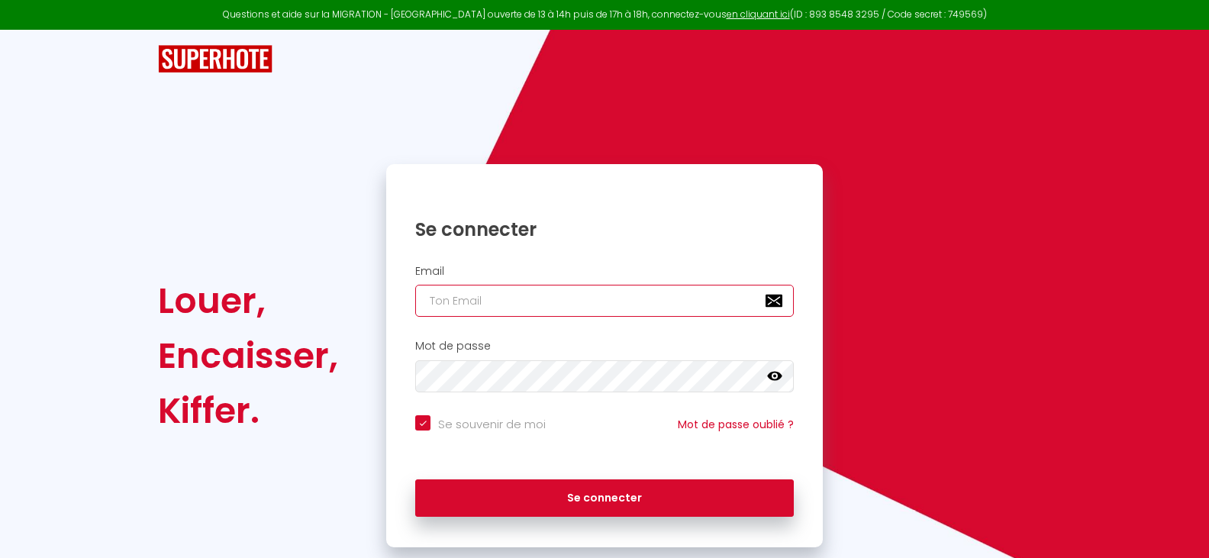
click at [431, 304] on input "email" at bounding box center [604, 301] width 379 height 32
type input "a"
checkbox input "true"
type input "afave"
checkbox input "true"
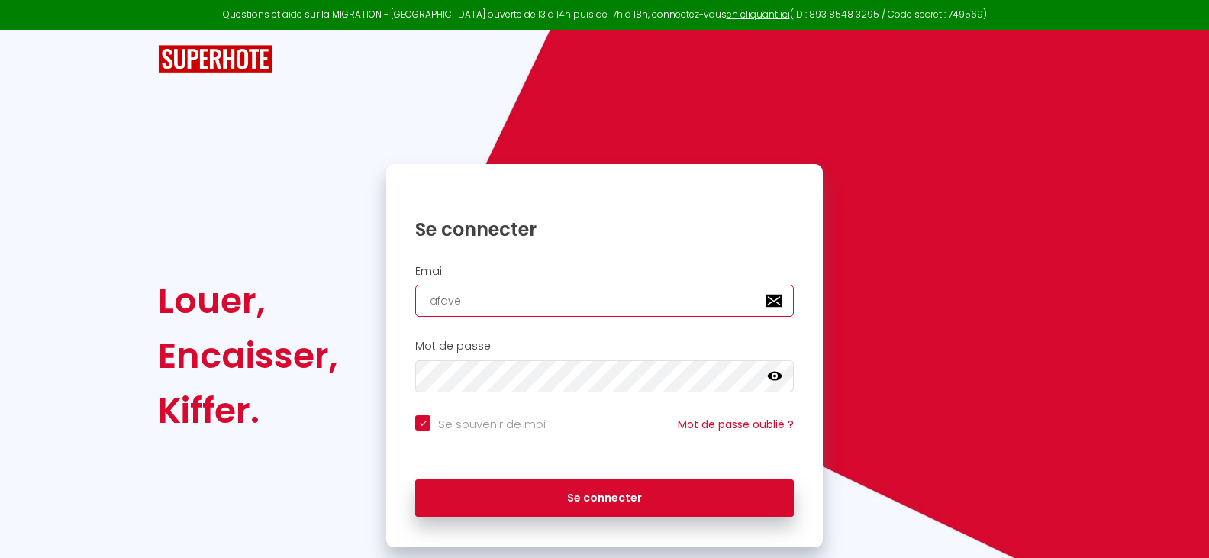
type input "afaven"
checkbox input "true"
type input "afaven3"
checkbox input "true"
type input "afaven3@"
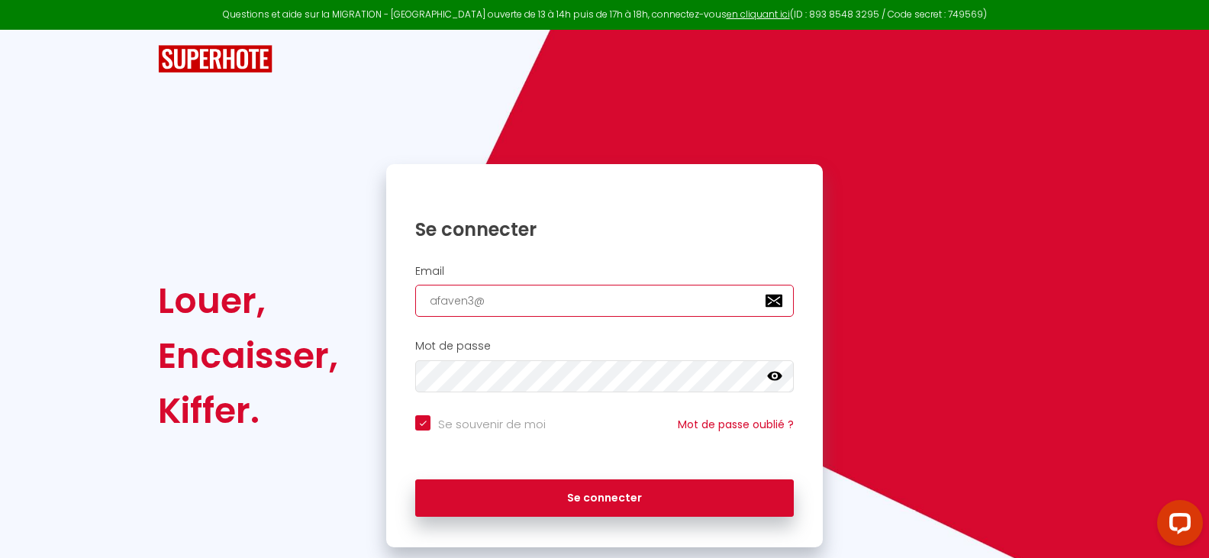
checkbox input "true"
type input "afaven3@g"
checkbox input "true"
type input "afaven3@gm"
checkbox input "true"
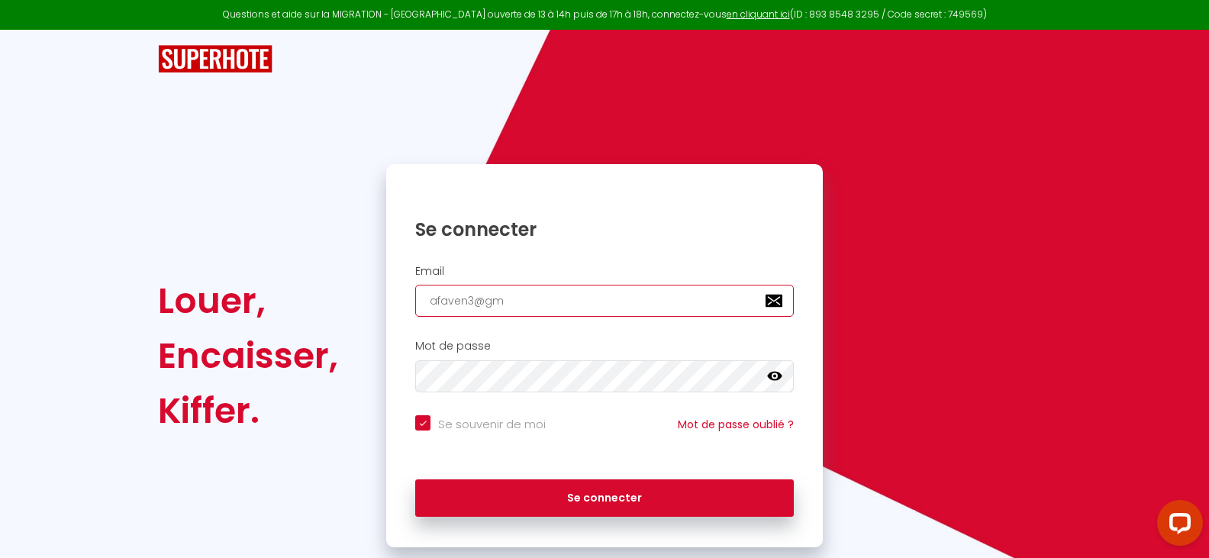
type input "afaven3@gma"
checkbox input "true"
type input "afaven3@gmai"
checkbox input "true"
type input "[EMAIL_ADDRESS]"
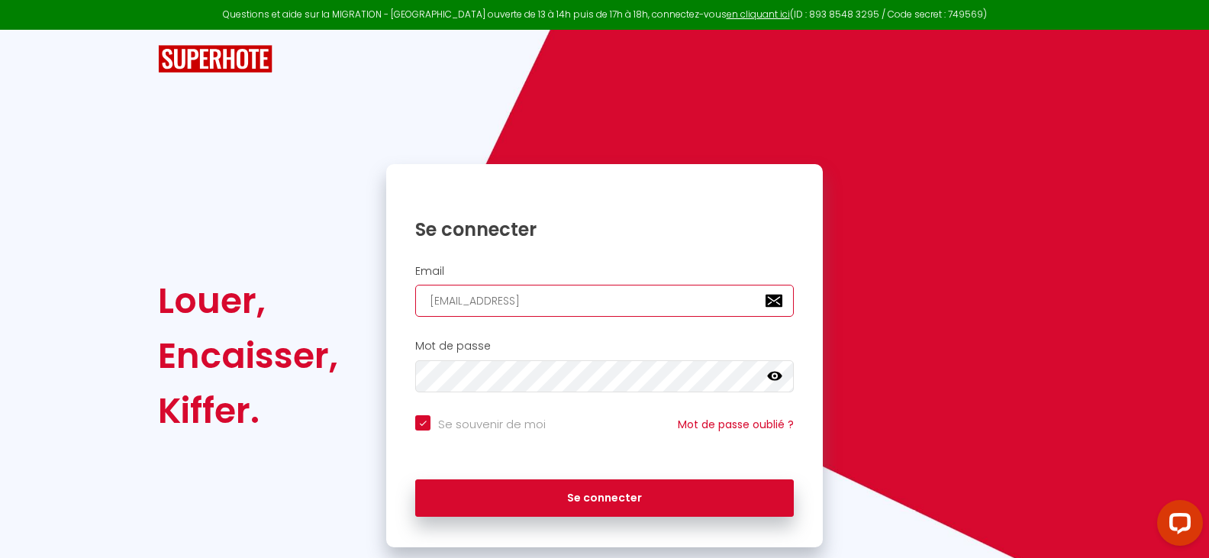
checkbox input "true"
type input "[EMAIL_ADDRESS]."
checkbox input "true"
type input "afaven3@gmail.c"
checkbox input "true"
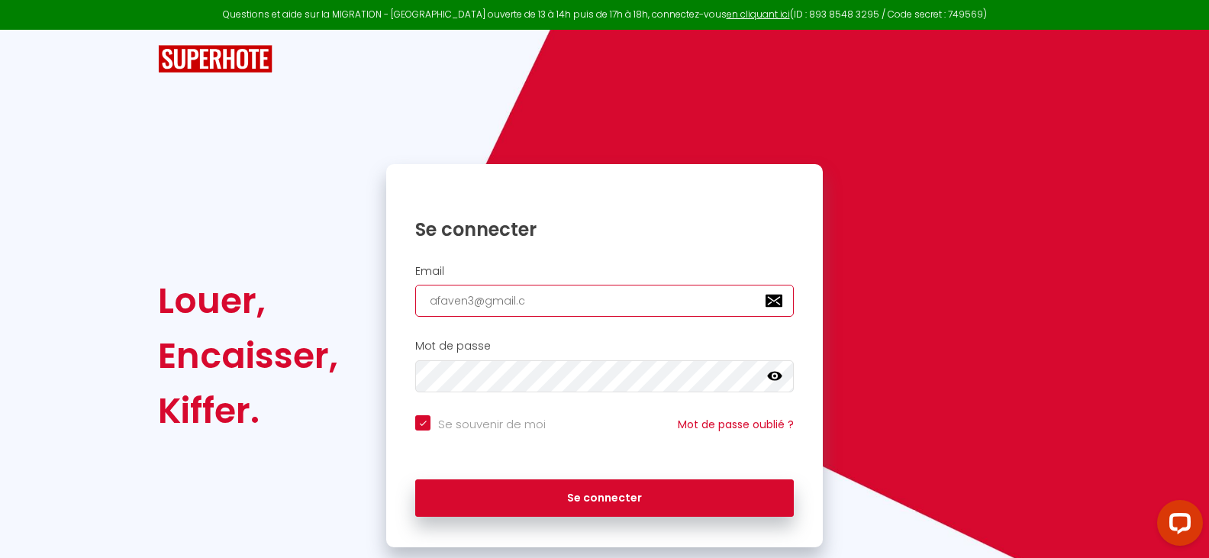
type input "[EMAIL_ADDRESS][DOMAIN_NAME]"
checkbox input "true"
type input "[EMAIL_ADDRESS][DOMAIN_NAME]"
checkbox input "true"
type input "[EMAIL_ADDRESS][DOMAIN_NAME]"
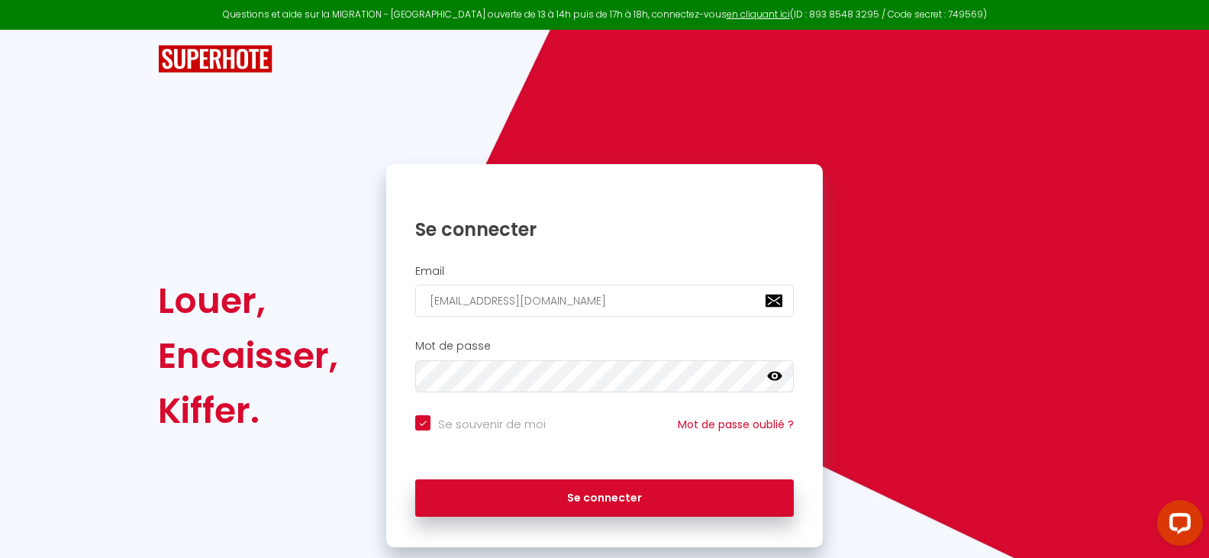
click at [417, 419] on input "Se souvenir de moi" at bounding box center [480, 422] width 131 height 15
checkbox input "false"
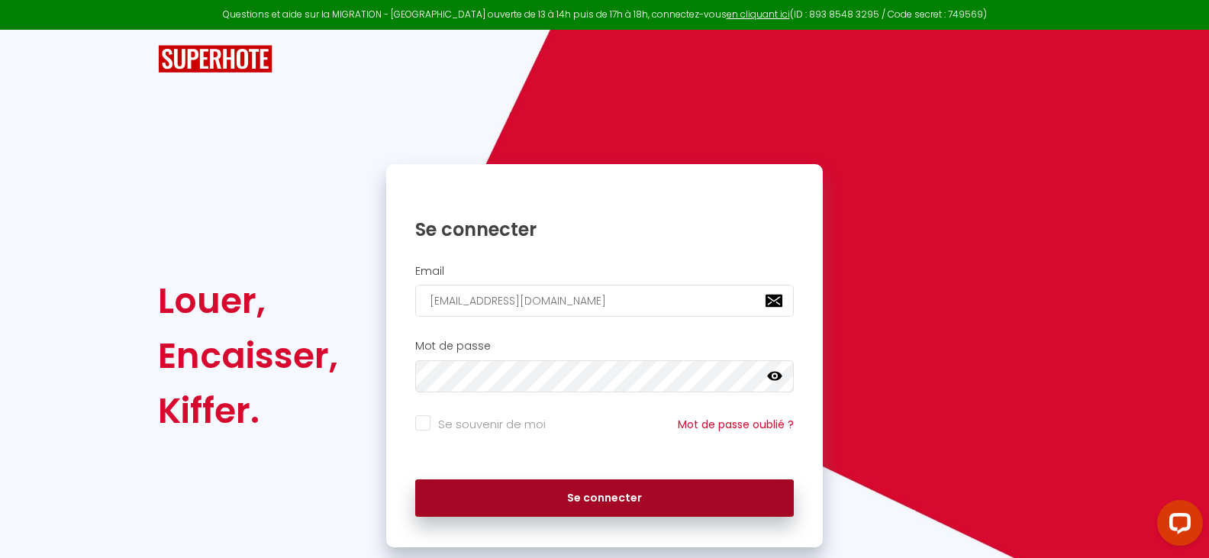
click at [584, 497] on button "Se connecter" at bounding box center [604, 498] width 379 height 38
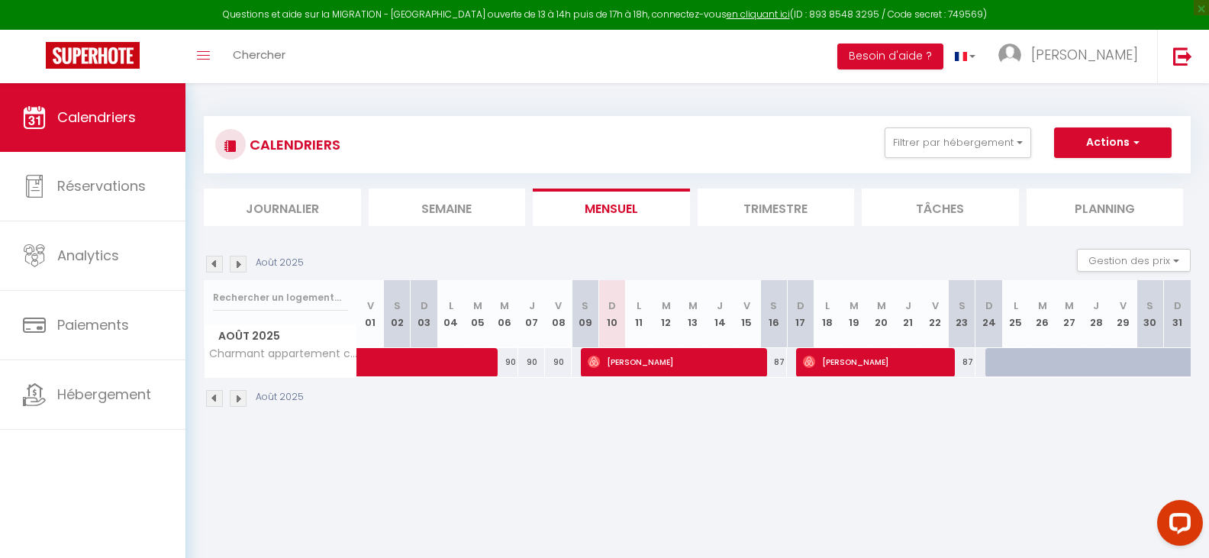
click at [238, 398] on img at bounding box center [238, 398] width 17 height 17
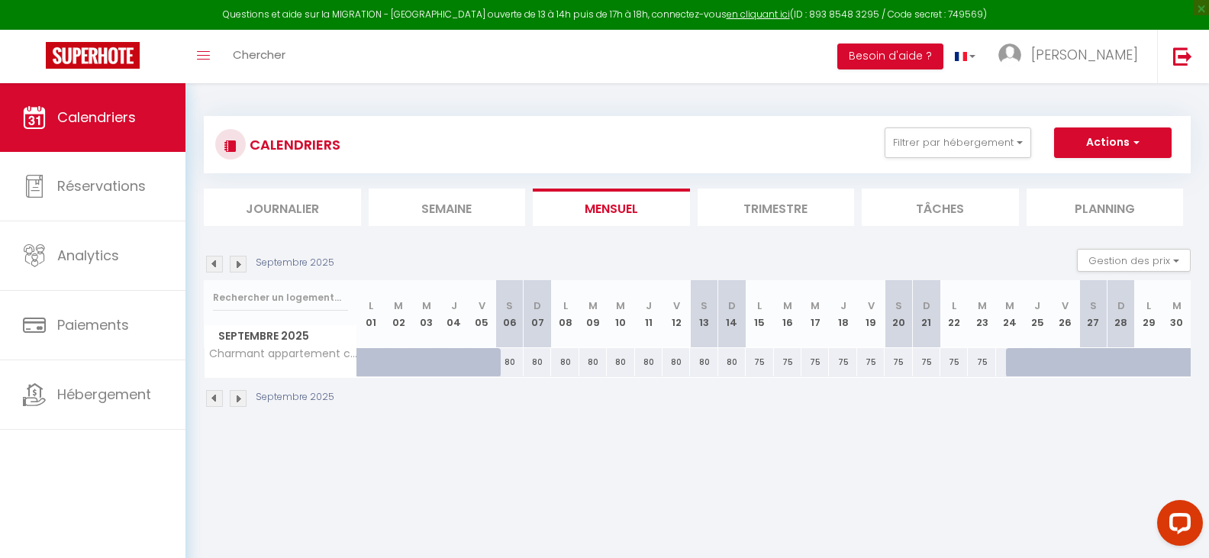
click at [238, 398] on img at bounding box center [238, 398] width 17 height 17
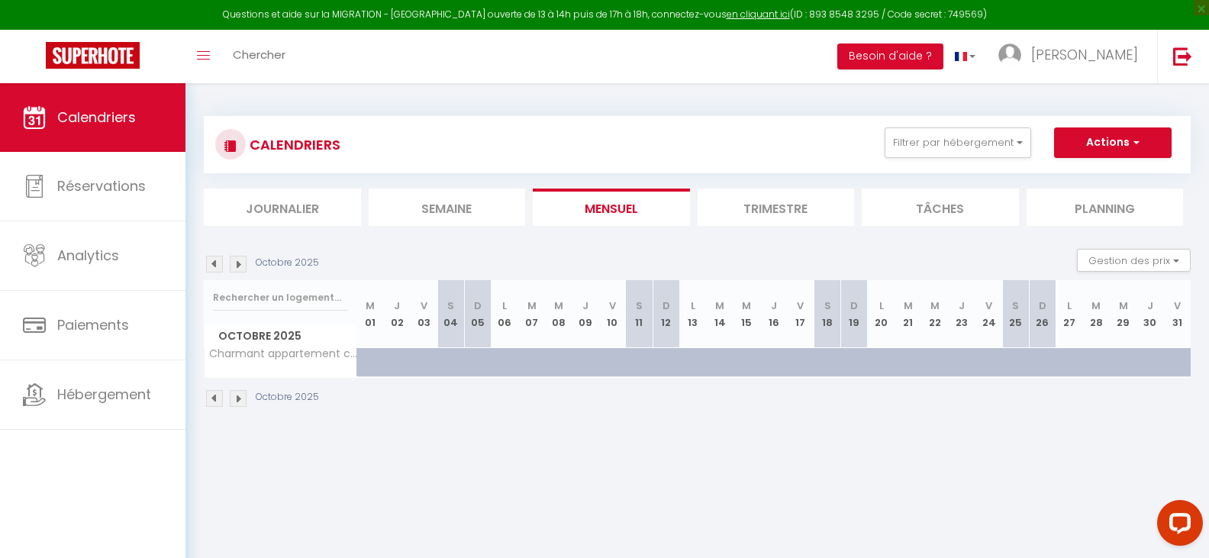
click at [212, 394] on img at bounding box center [214, 398] width 17 height 17
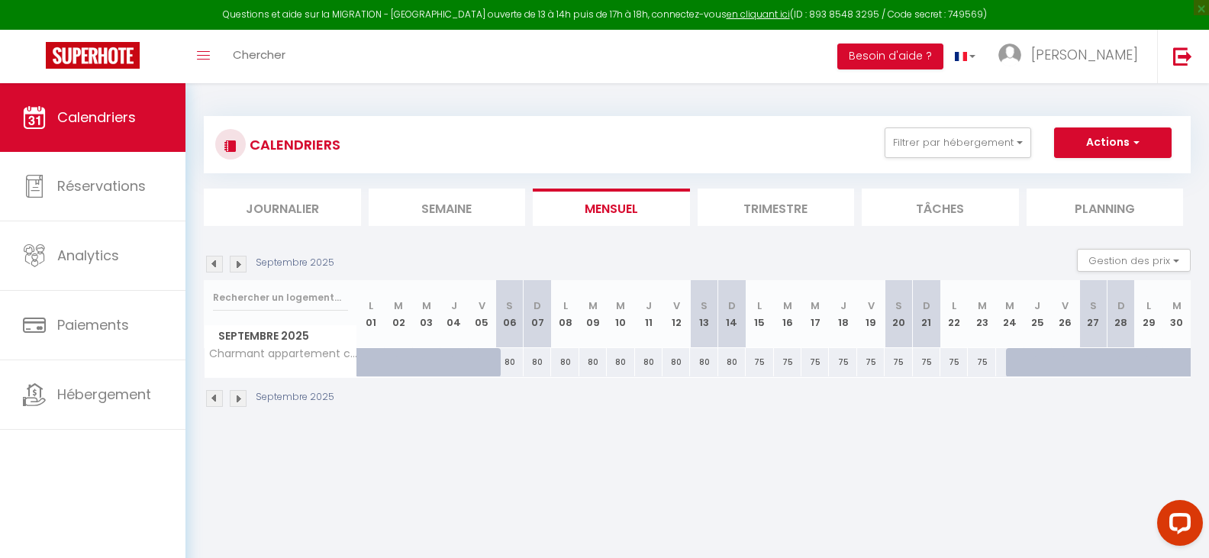
click at [212, 394] on img at bounding box center [214, 398] width 17 height 17
select select
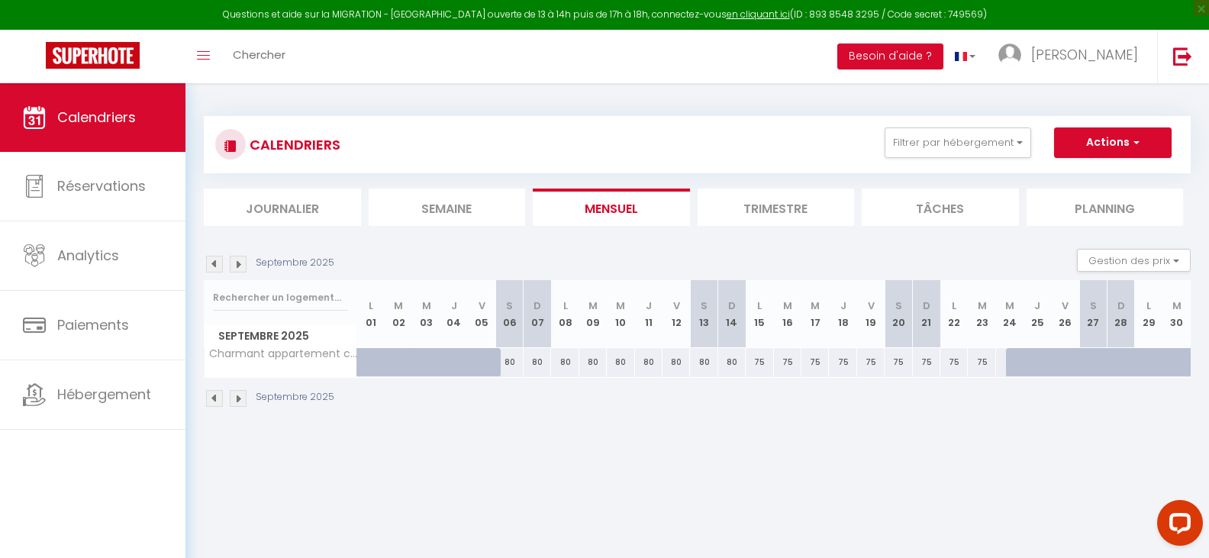
select select
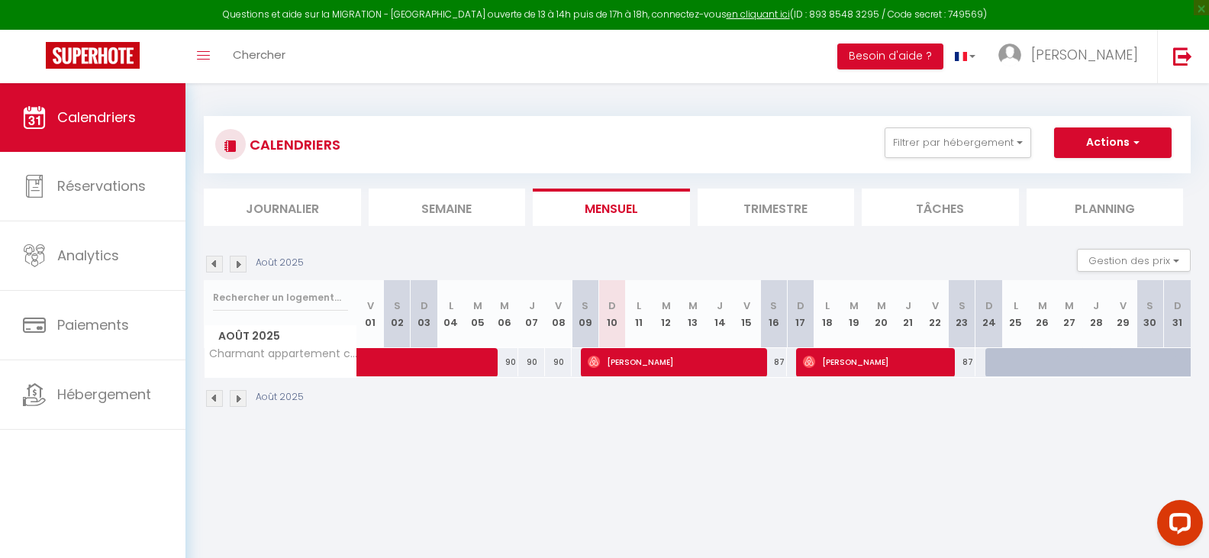
click at [684, 359] on span "[PERSON_NAME]" at bounding box center [672, 361] width 169 height 29
select select "OK"
select select "0"
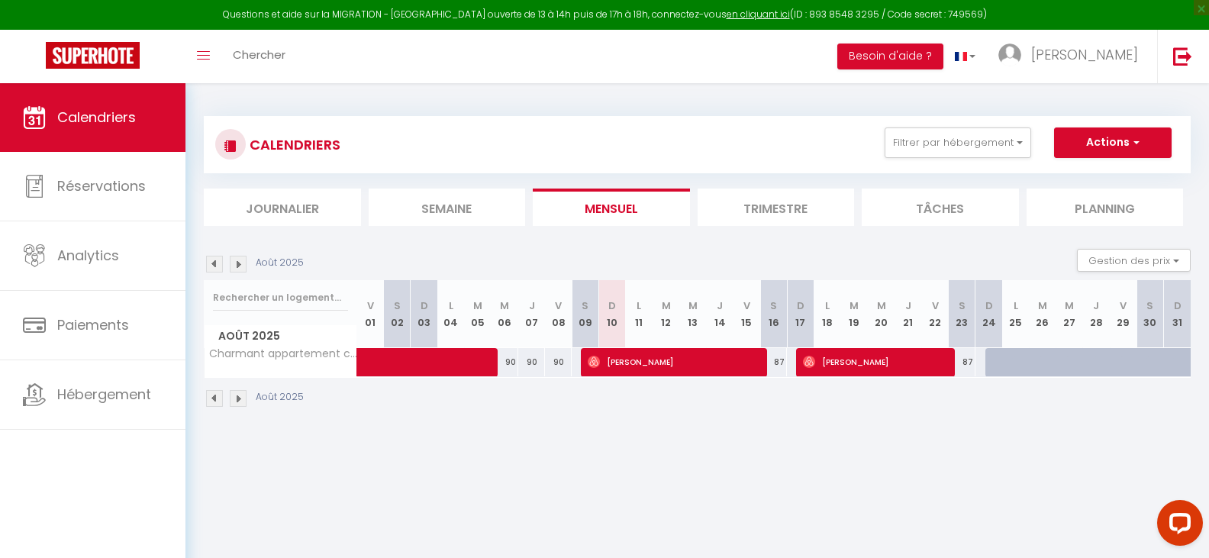
select select "1"
select select
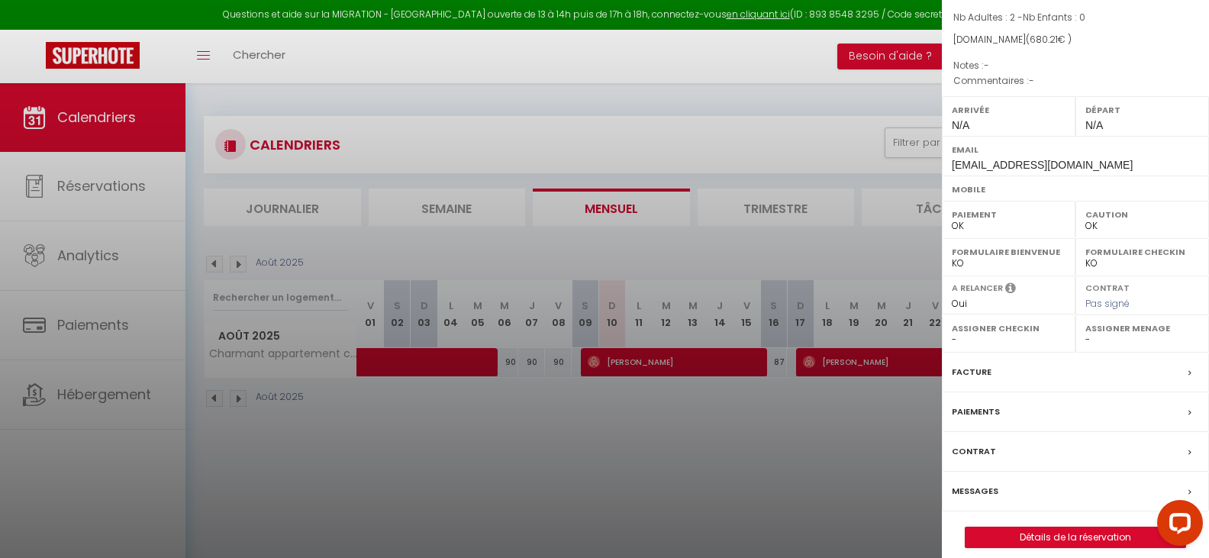
scroll to position [154, 0]
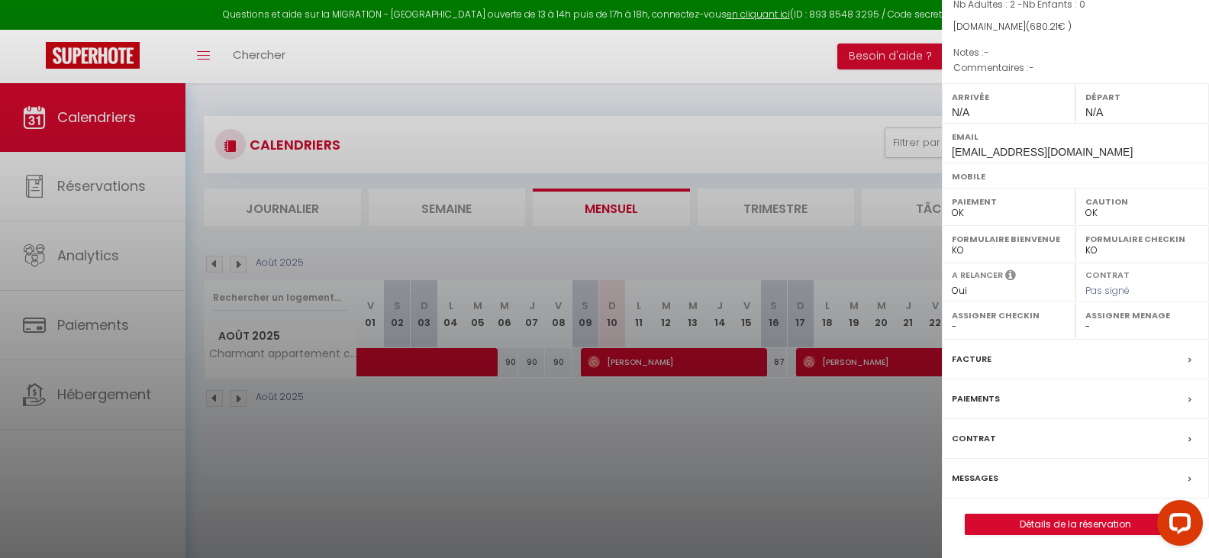
click at [987, 358] on label "Facture" at bounding box center [972, 359] width 40 height 16
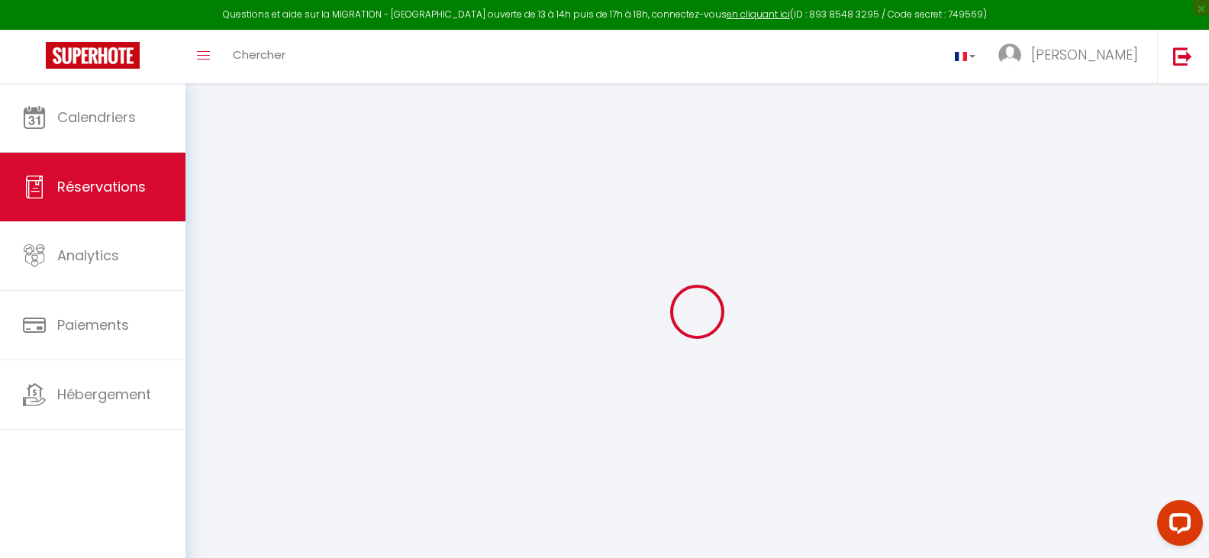
select select
checkbox input "false"
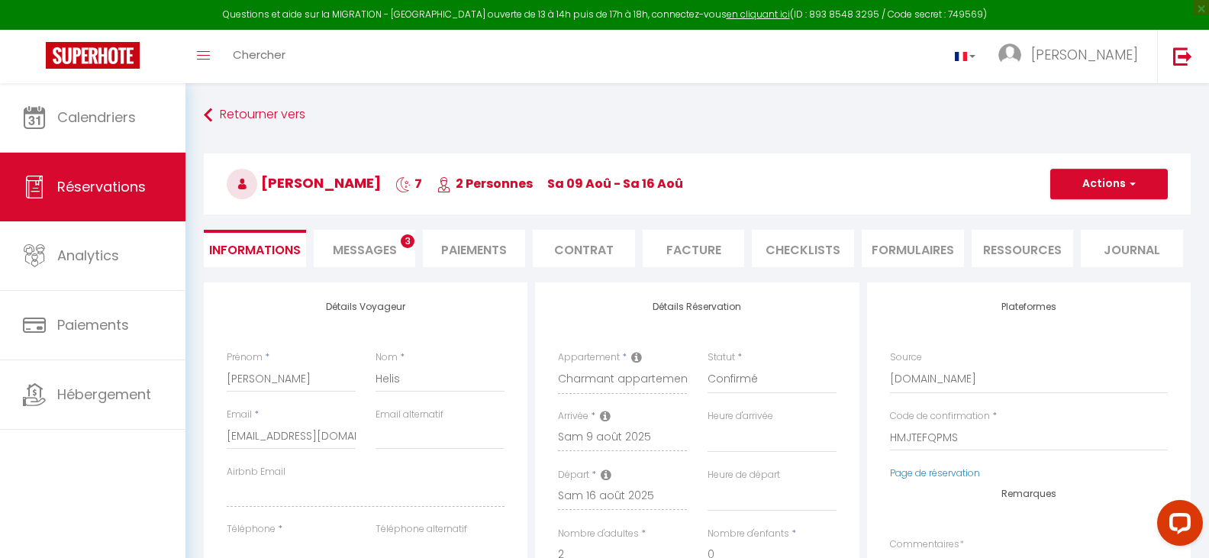
select select
checkbox input "false"
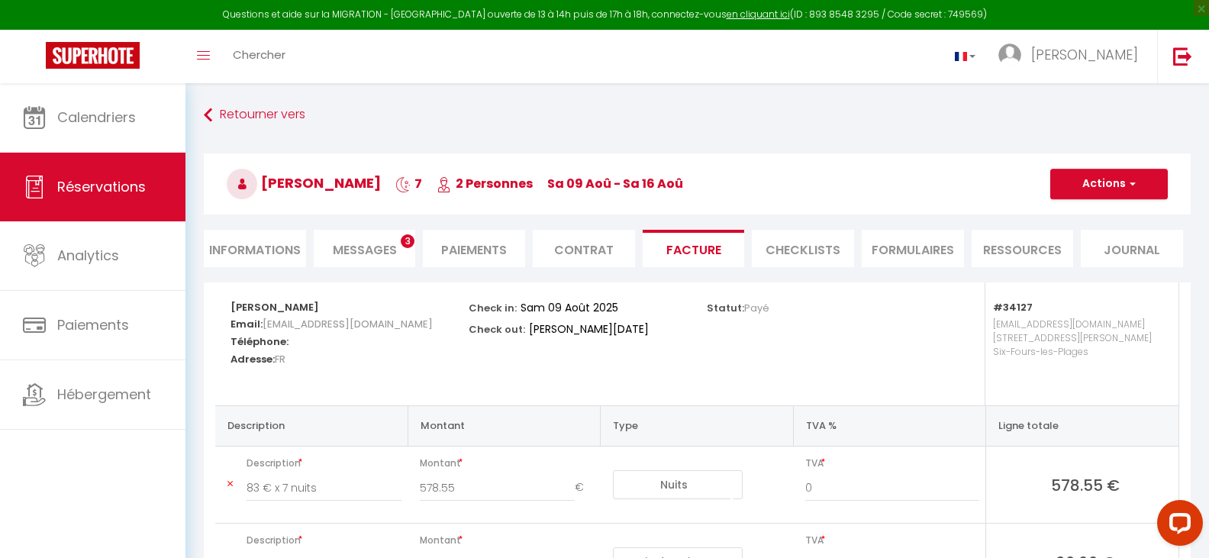
click at [366, 247] on span "Messages" at bounding box center [365, 250] width 64 height 18
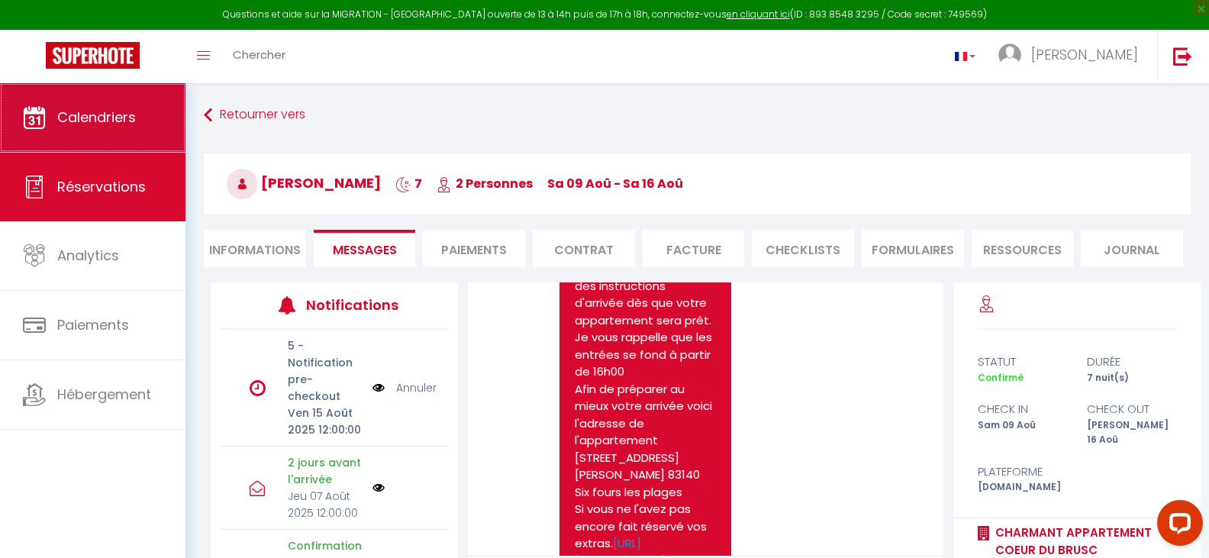
click at [105, 115] on span "Calendriers" at bounding box center [96, 117] width 79 height 19
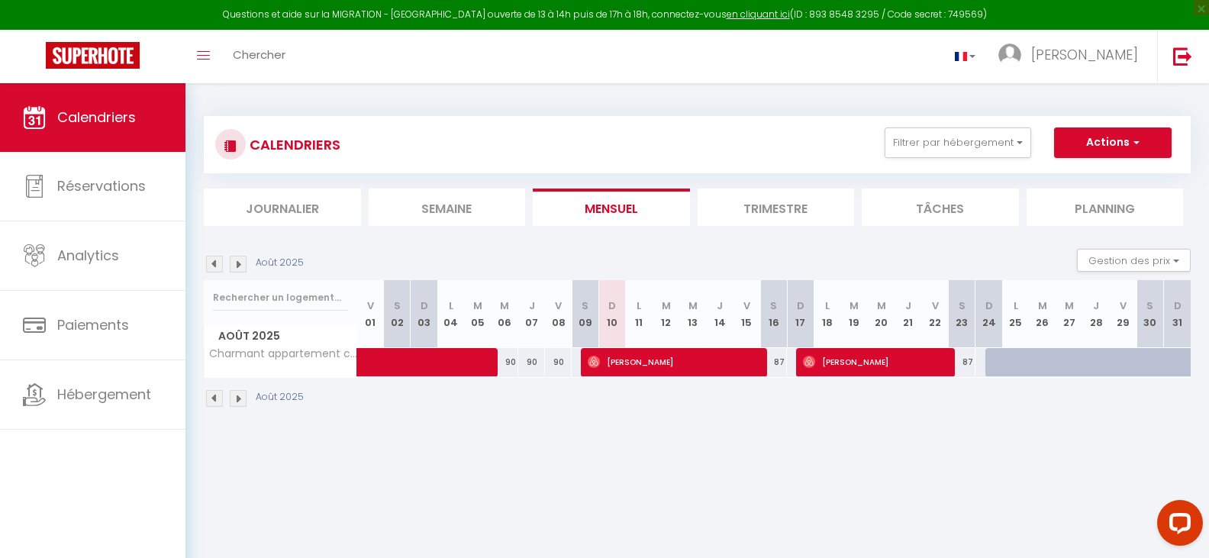
click at [847, 358] on span "[PERSON_NAME]" at bounding box center [874, 361] width 143 height 29
select select "OK"
select select "0"
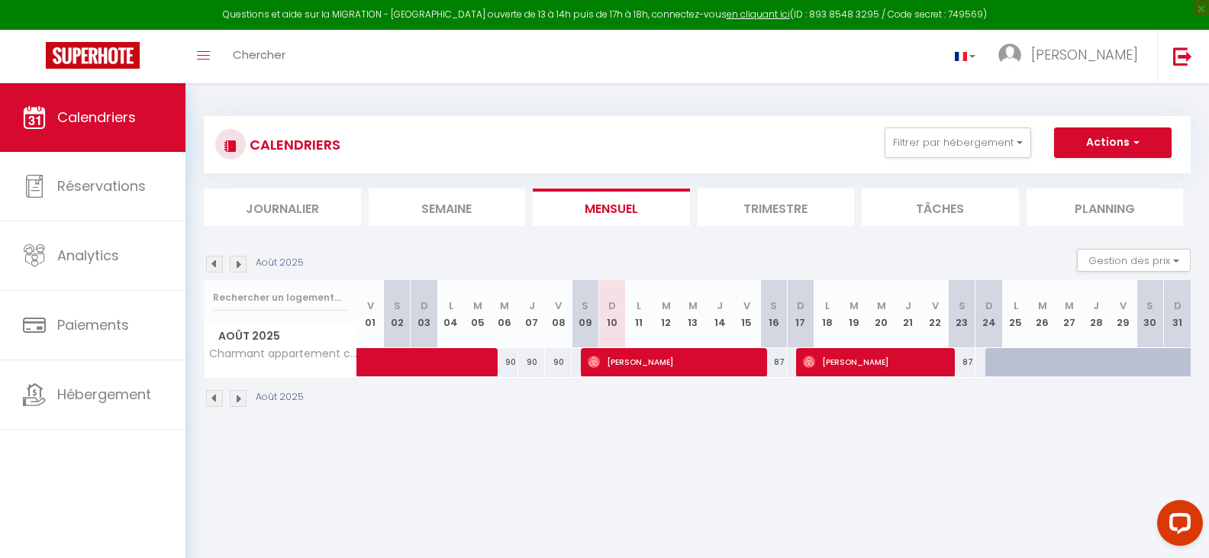
select select "1"
select select
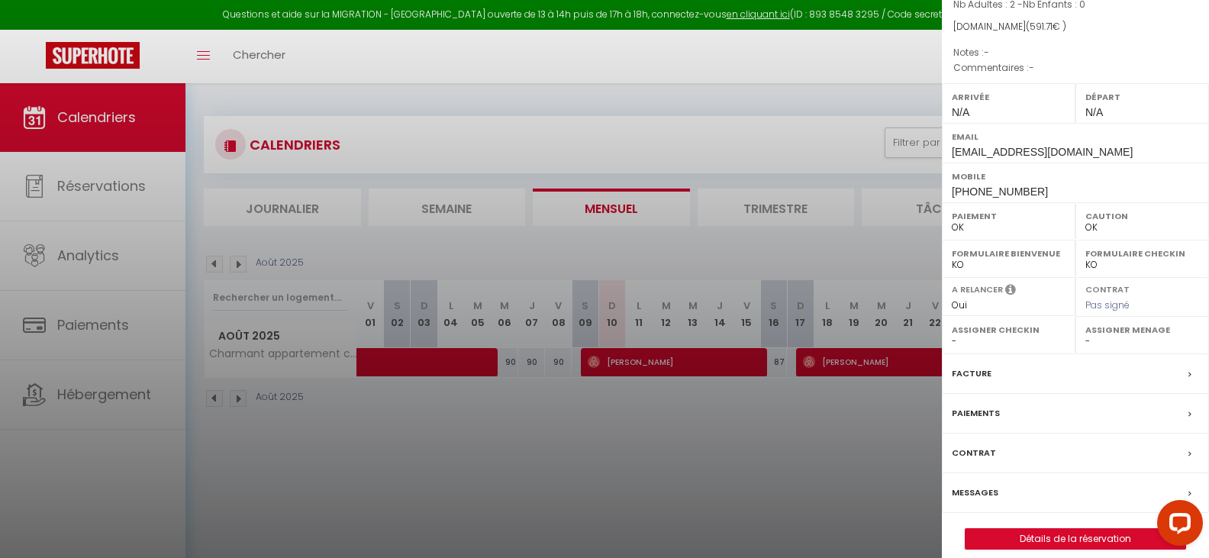
click at [965, 369] on label "Facture" at bounding box center [972, 374] width 40 height 16
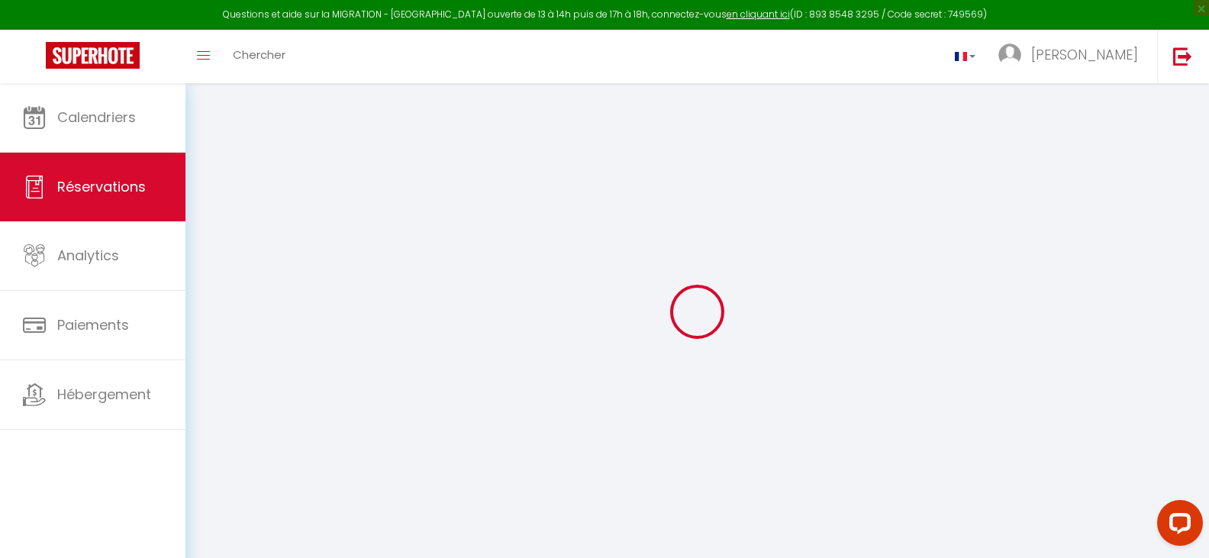
select select
checkbox input "false"
select select
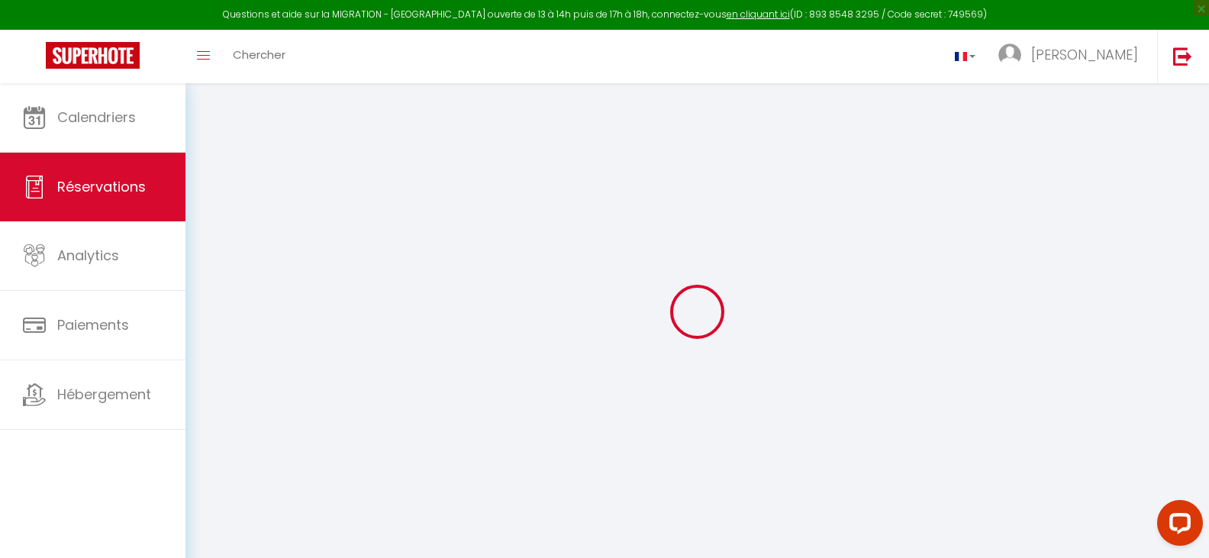
select select
checkbox input "false"
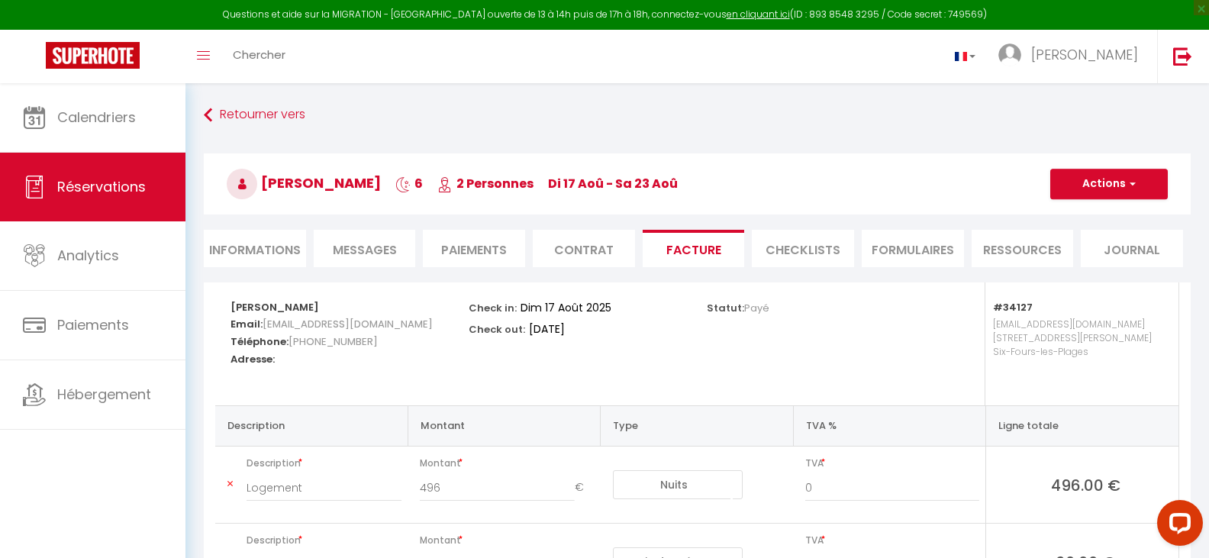
click at [371, 249] on span "Messages" at bounding box center [365, 250] width 64 height 18
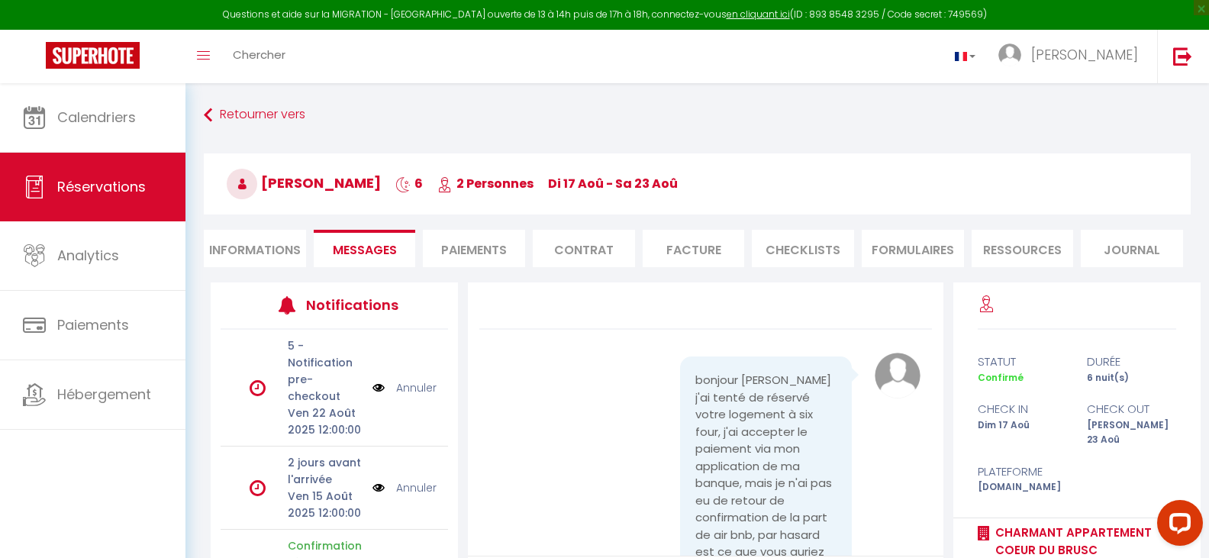
click at [247, 247] on li "Informations" at bounding box center [255, 248] width 102 height 37
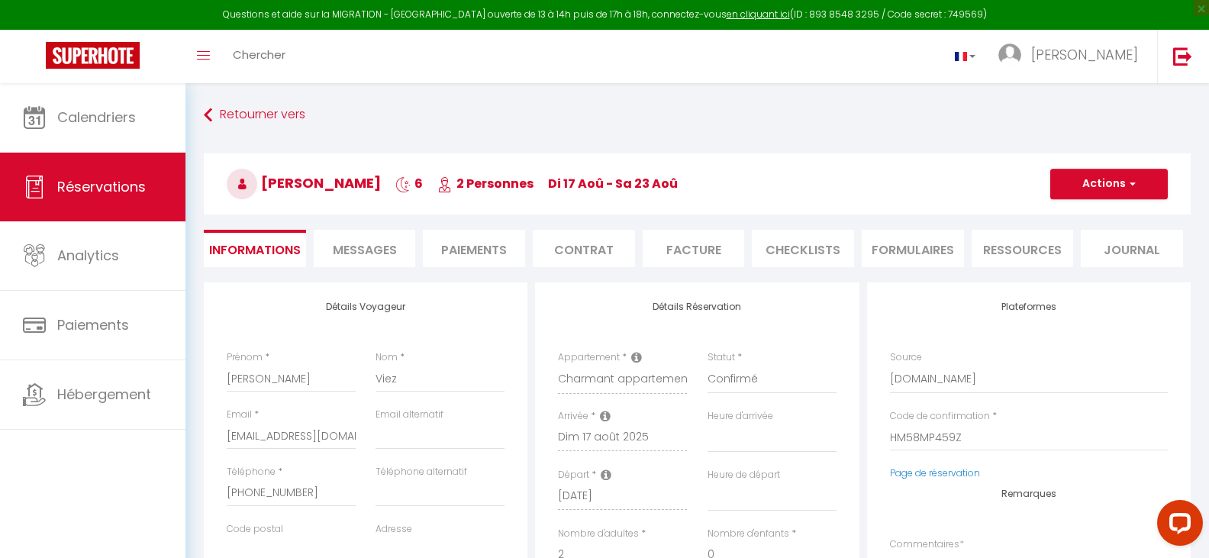
select select
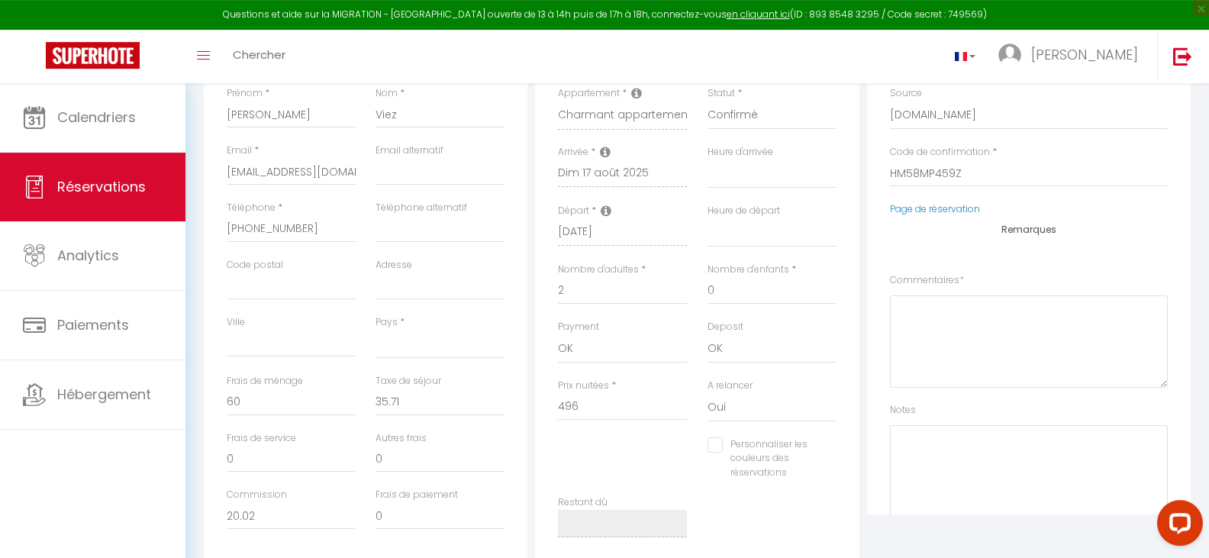
scroll to position [311, 0]
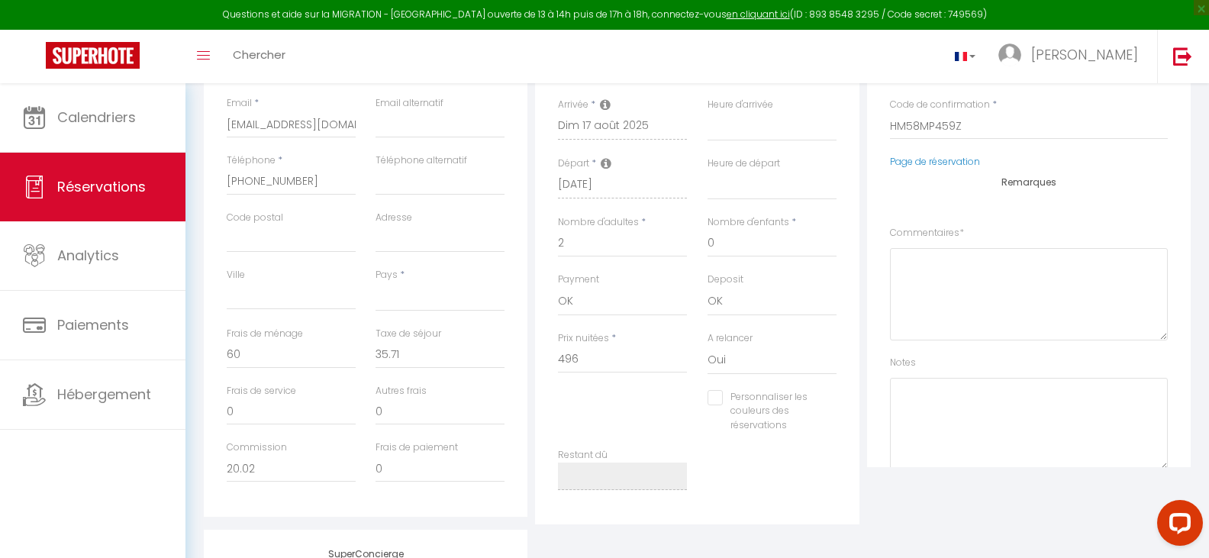
select select
checkbox input "false"
select select
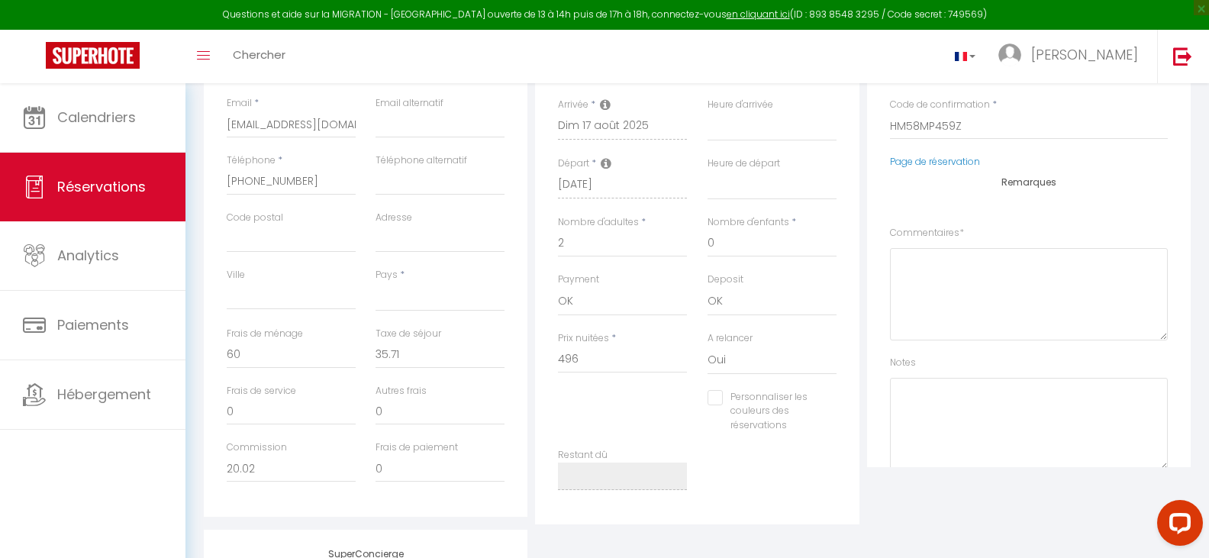
select select
checkbox input "false"
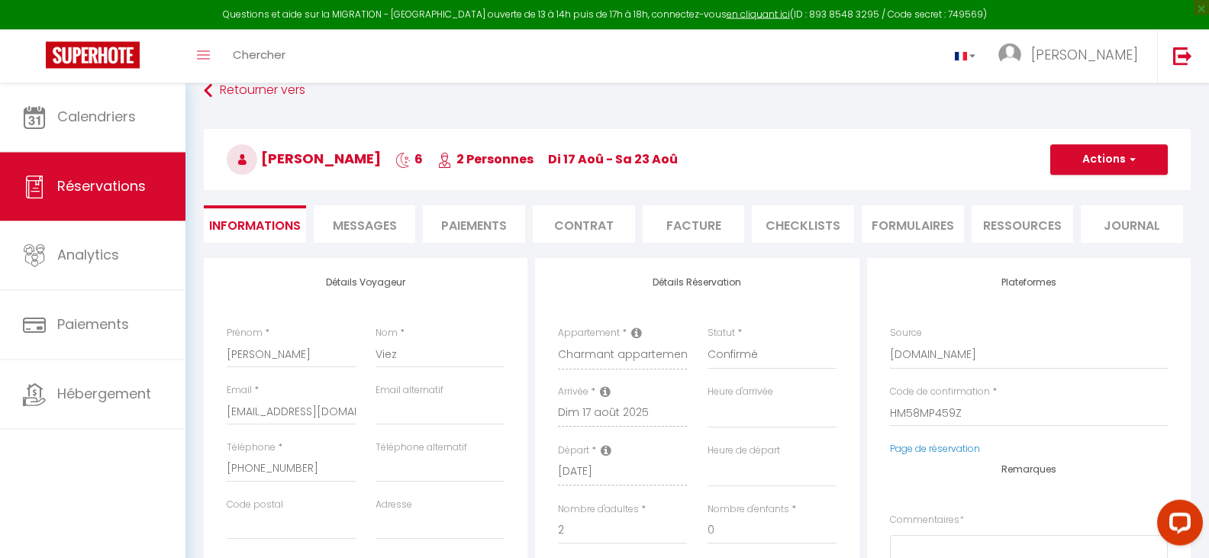
scroll to position [0, 0]
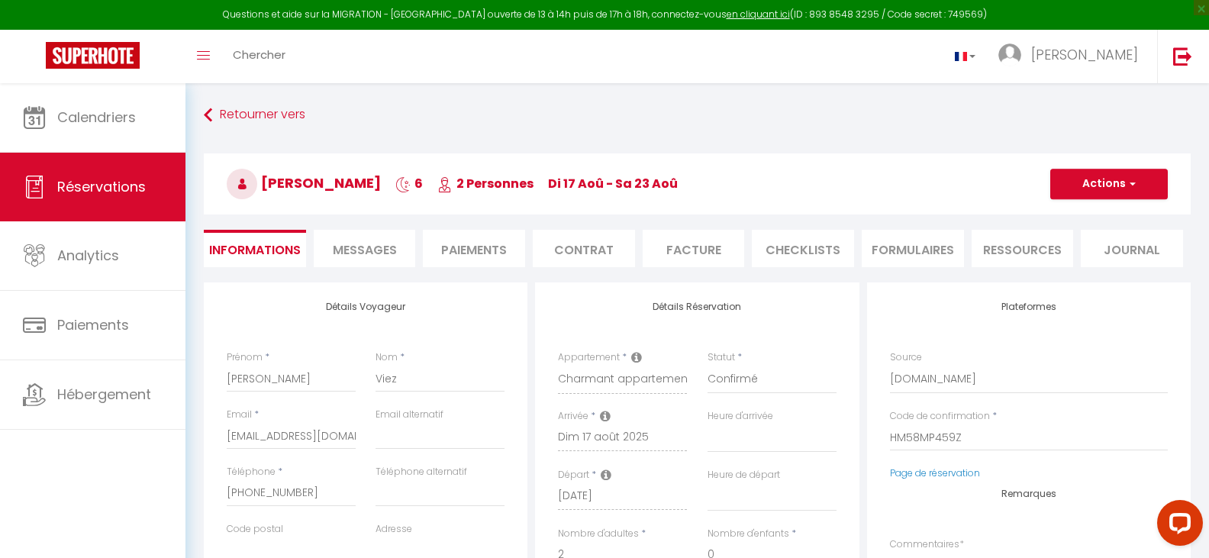
click at [702, 247] on li "Facture" at bounding box center [694, 248] width 102 height 37
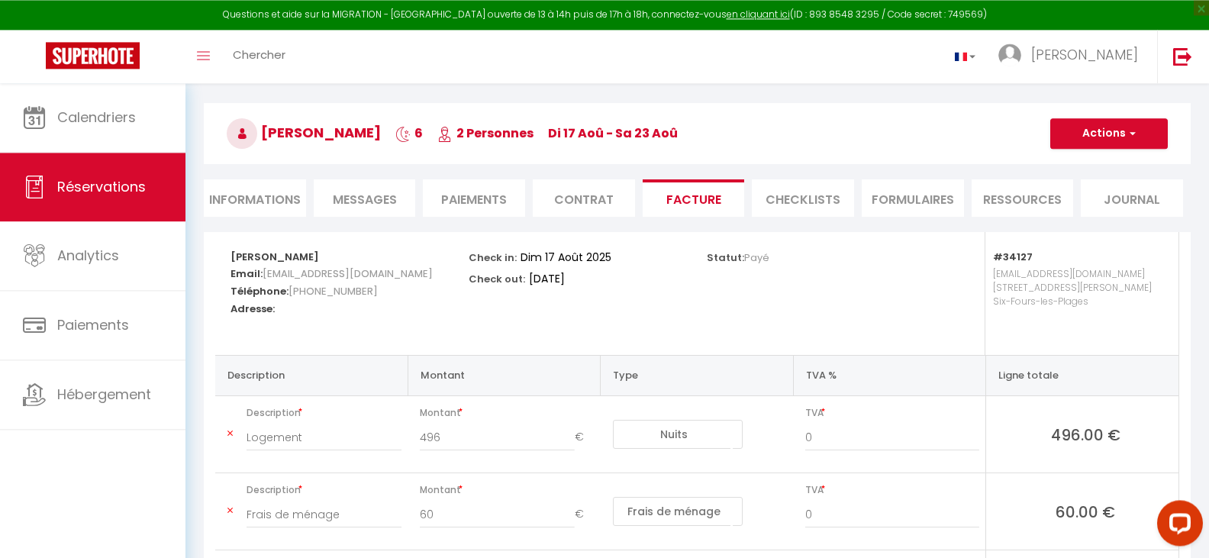
scroll to position [78, 0]
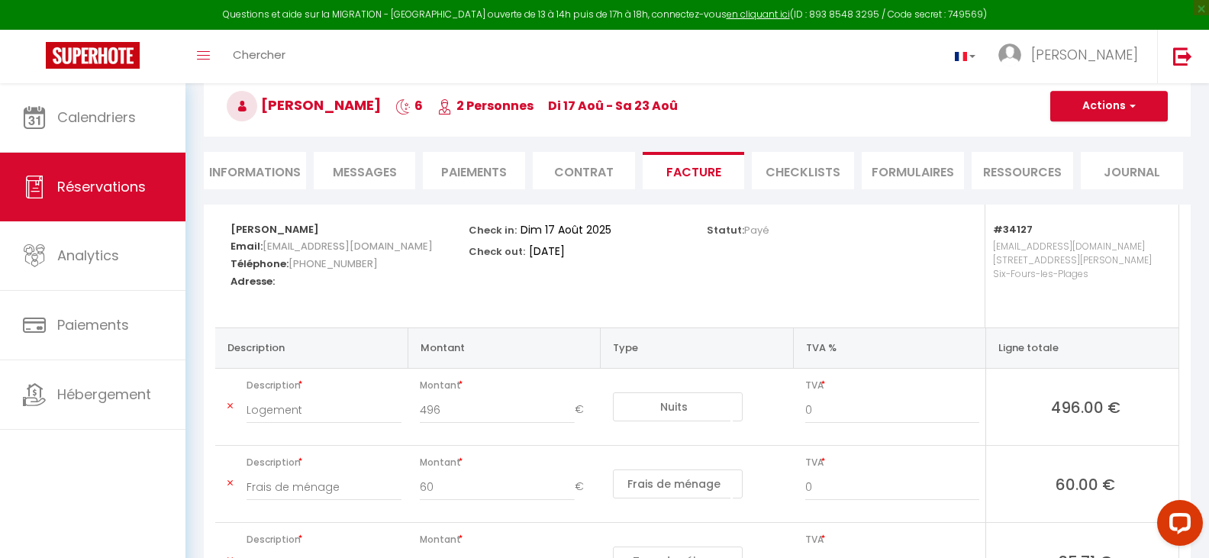
click at [472, 169] on li "Paiements" at bounding box center [474, 170] width 102 height 37
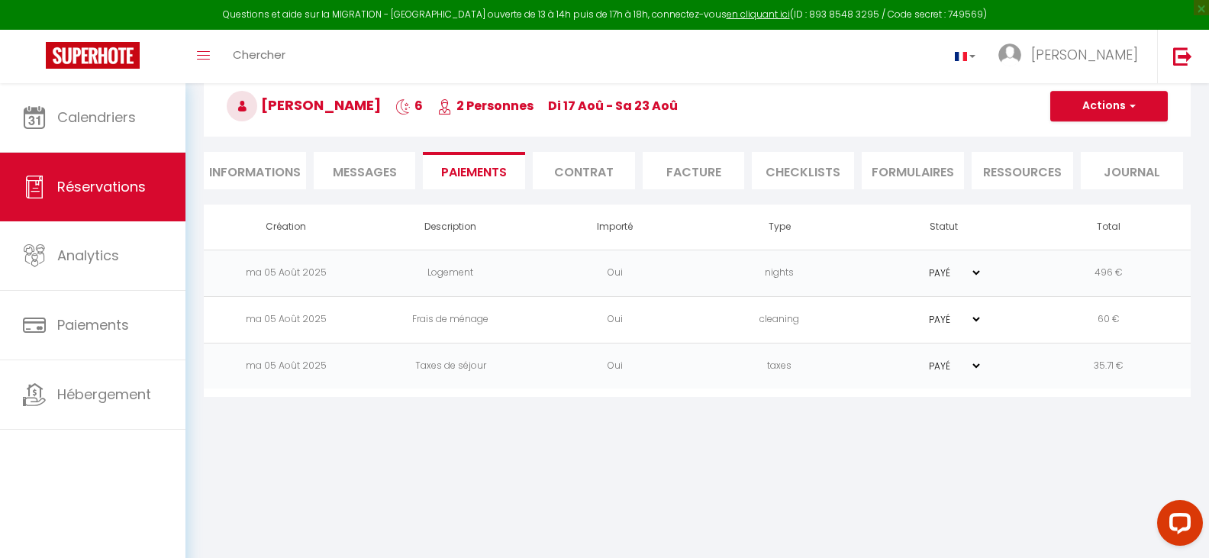
click at [691, 169] on li "Facture" at bounding box center [694, 170] width 102 height 37
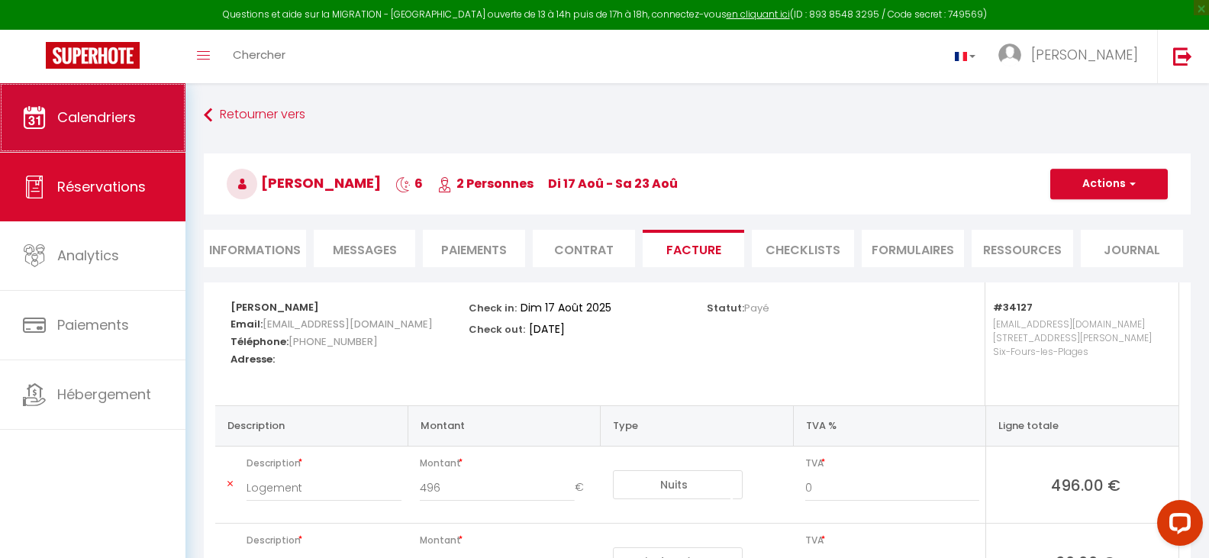
click at [88, 119] on span "Calendriers" at bounding box center [96, 117] width 79 height 19
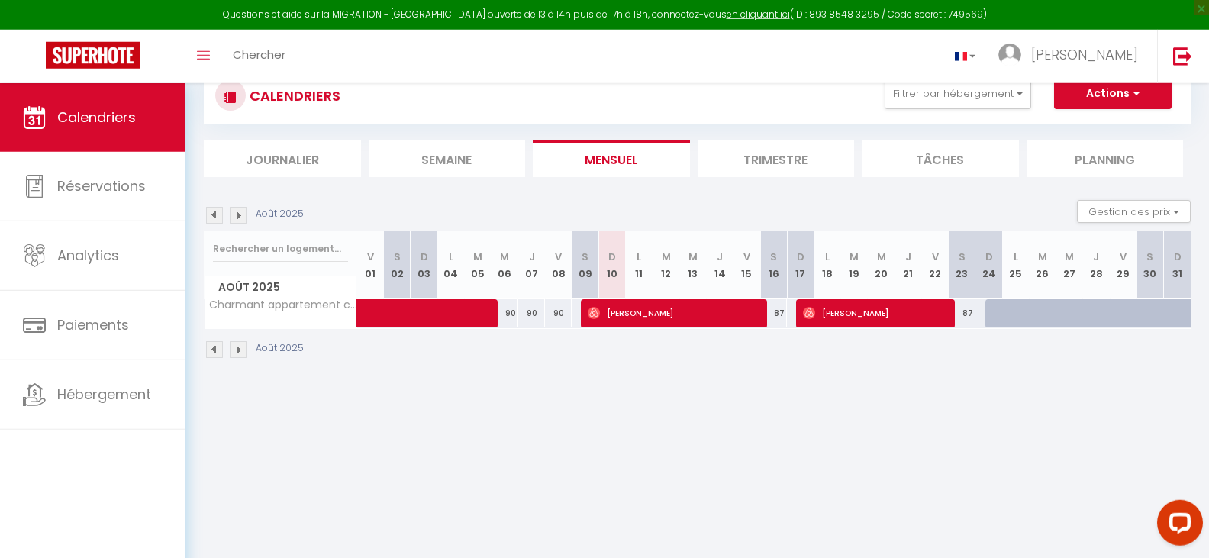
scroll to position [78, 0]
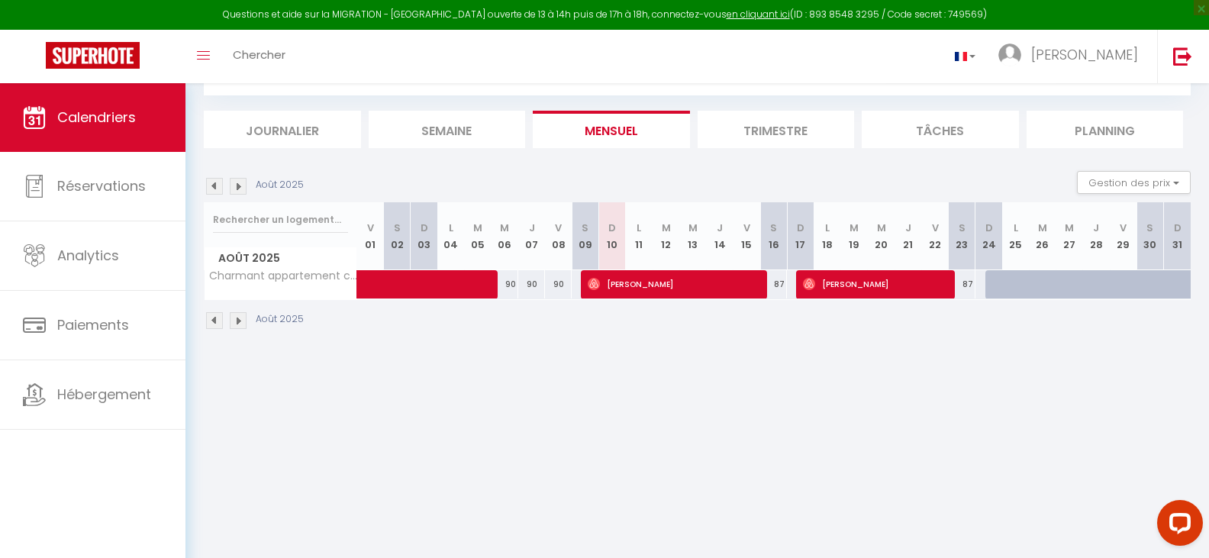
click at [750, 286] on span "[PERSON_NAME]" at bounding box center [672, 283] width 169 height 29
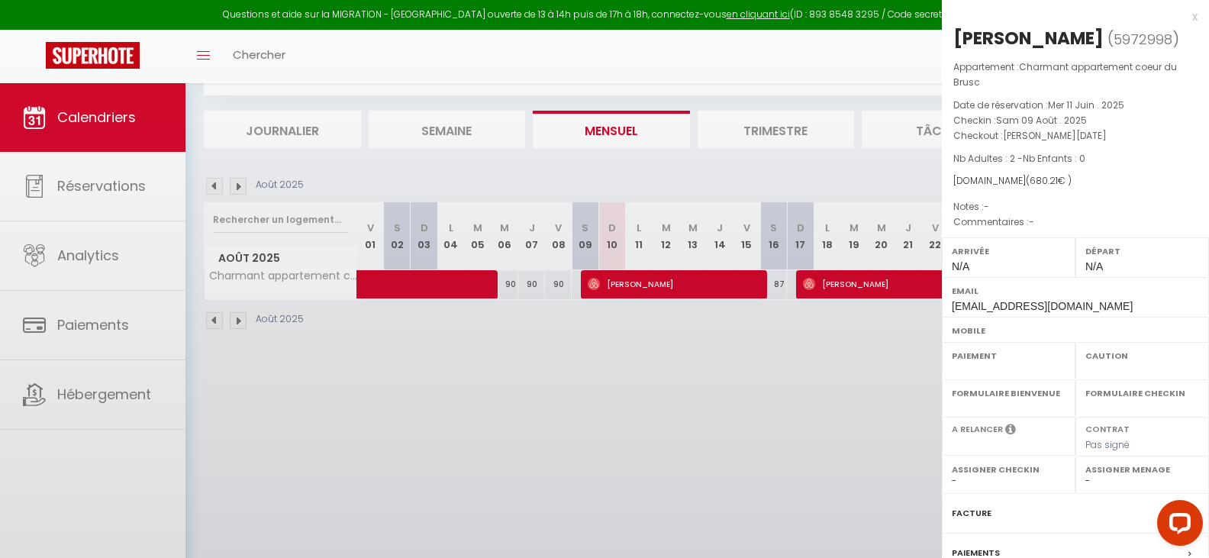
select select "OK"
select select "0"
select select "1"
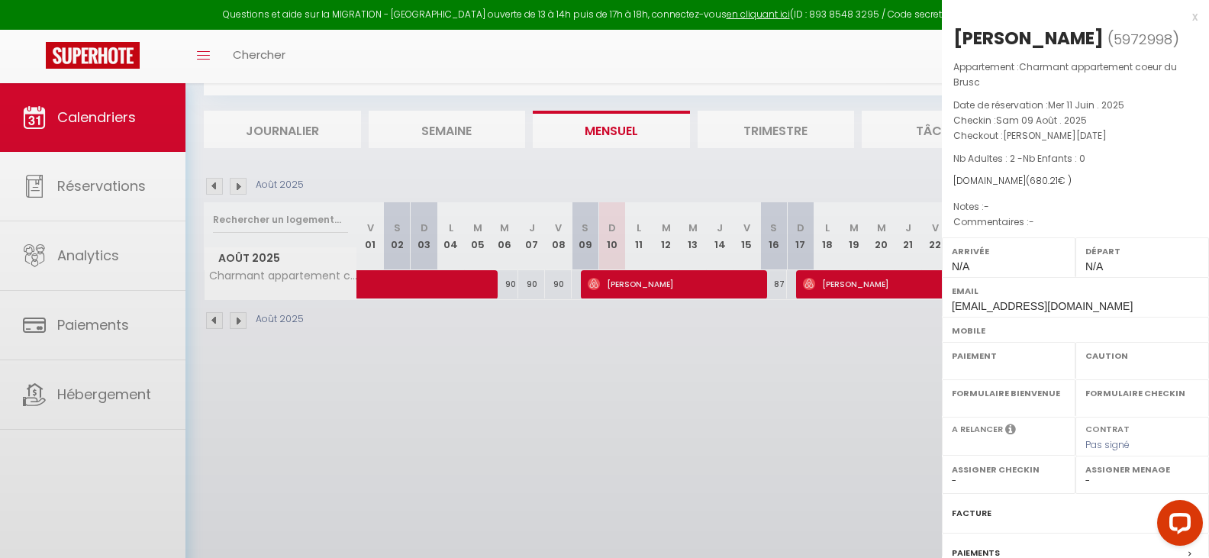
select select
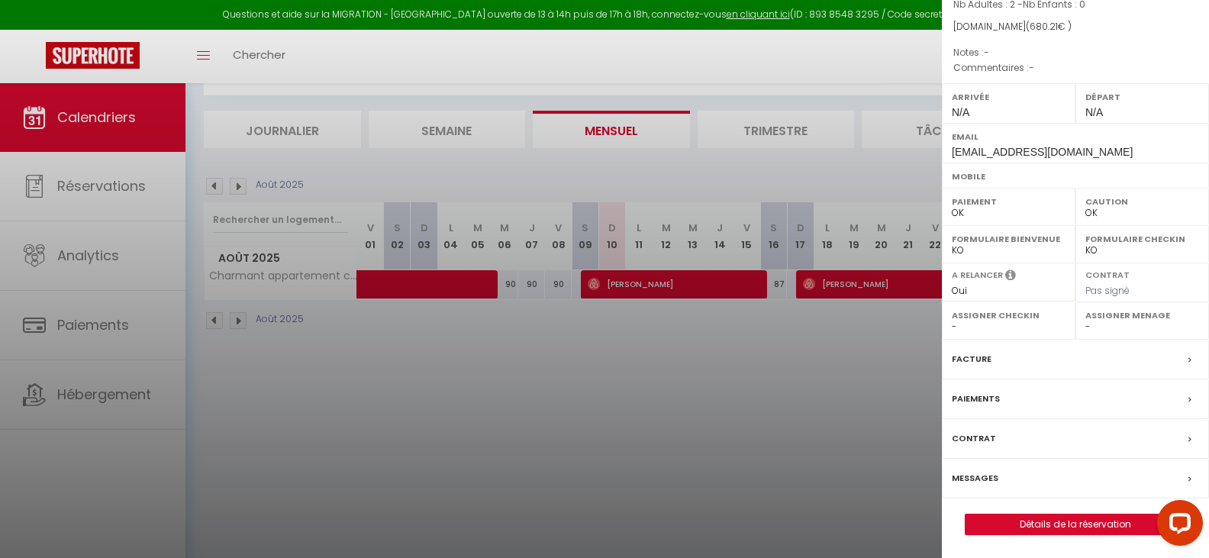
click at [710, 381] on div at bounding box center [604, 279] width 1209 height 558
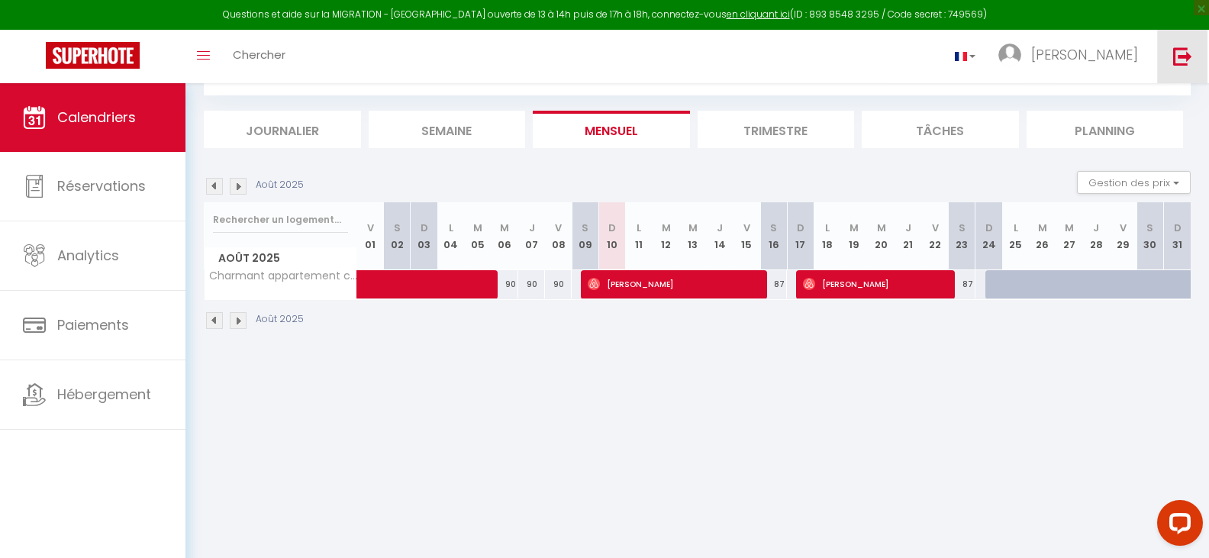
click at [1177, 53] on img at bounding box center [1182, 56] width 19 height 19
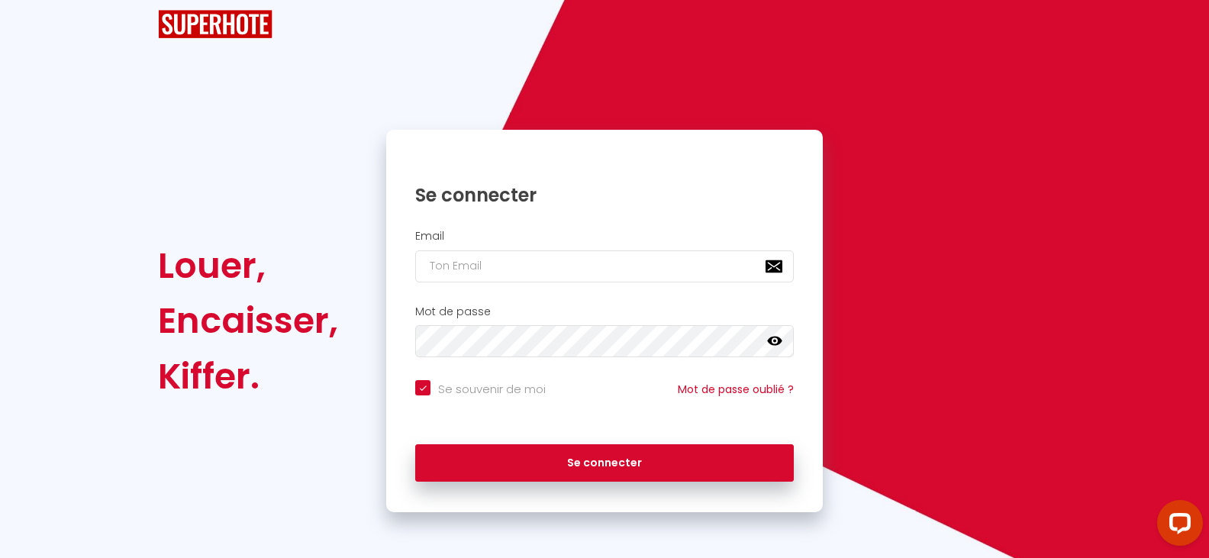
checkbox input "true"
